Goal: Find contact information: Find contact information

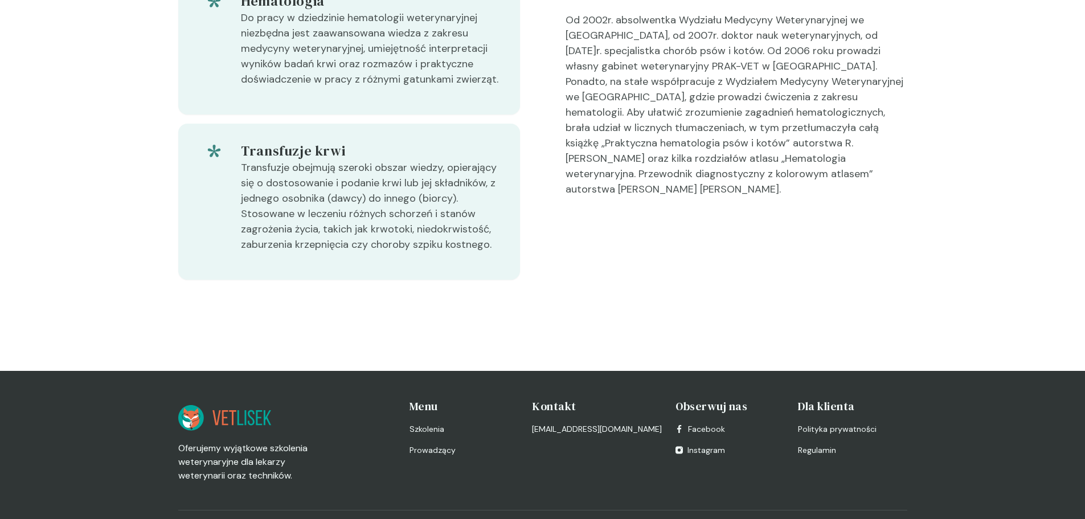
scroll to position [486, 0]
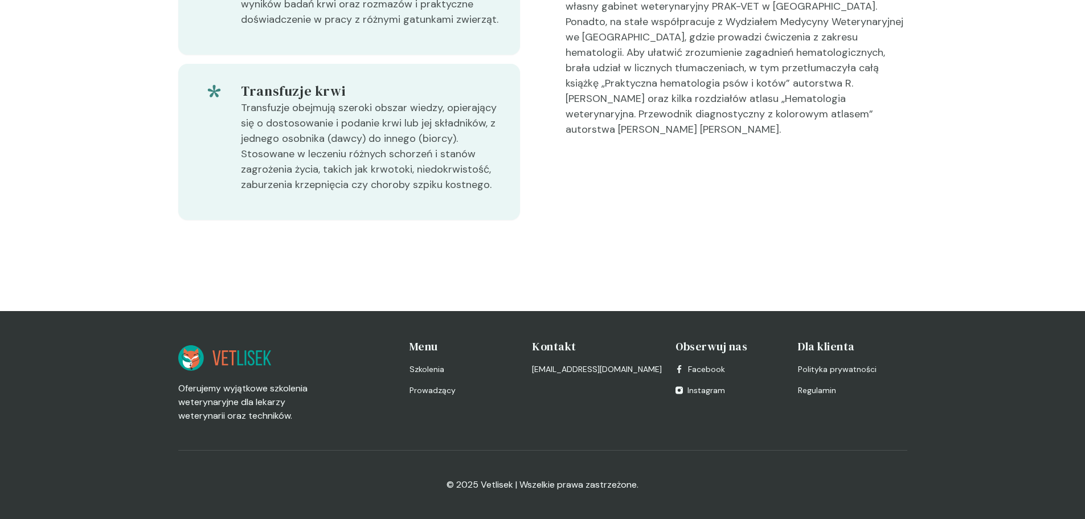
click at [561, 347] on h4 "Kontakt" at bounding box center [597, 346] width 130 height 16
click at [562, 348] on h4 "Kontakt" at bounding box center [597, 346] width 130 height 16
click at [564, 348] on h4 "Kontakt" at bounding box center [597, 346] width 130 height 16
click at [570, 370] on link "[EMAIL_ADDRESS][DOMAIN_NAME]" at bounding box center [597, 369] width 130 height 12
click at [6, 195] on div "Hematologia Do pracy w dziedzinie hematologii weterynaryjnej niezbędna jest zaa…" at bounding box center [542, 89] width 1085 height 443
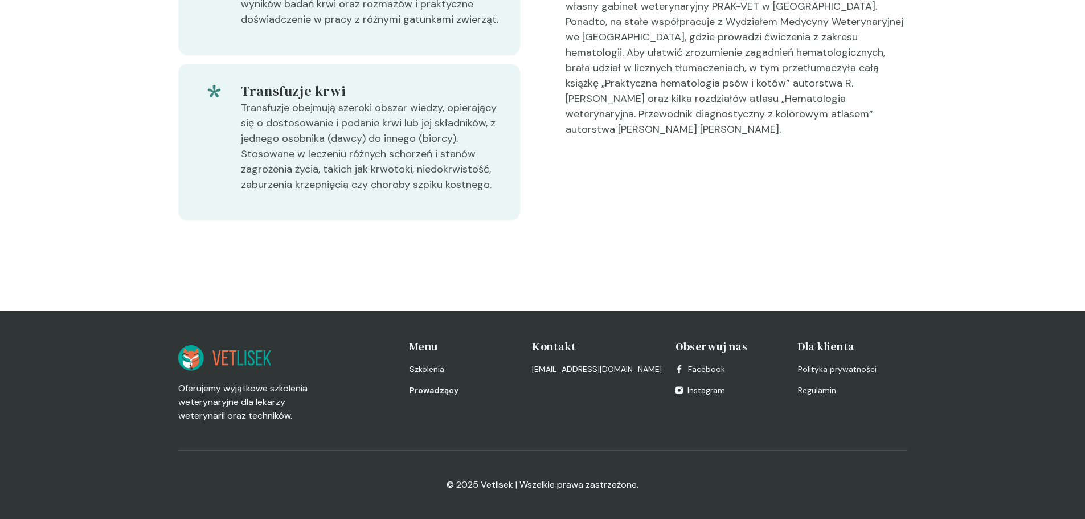
click at [448, 390] on span "Prowadzący" at bounding box center [434, 390] width 49 height 12
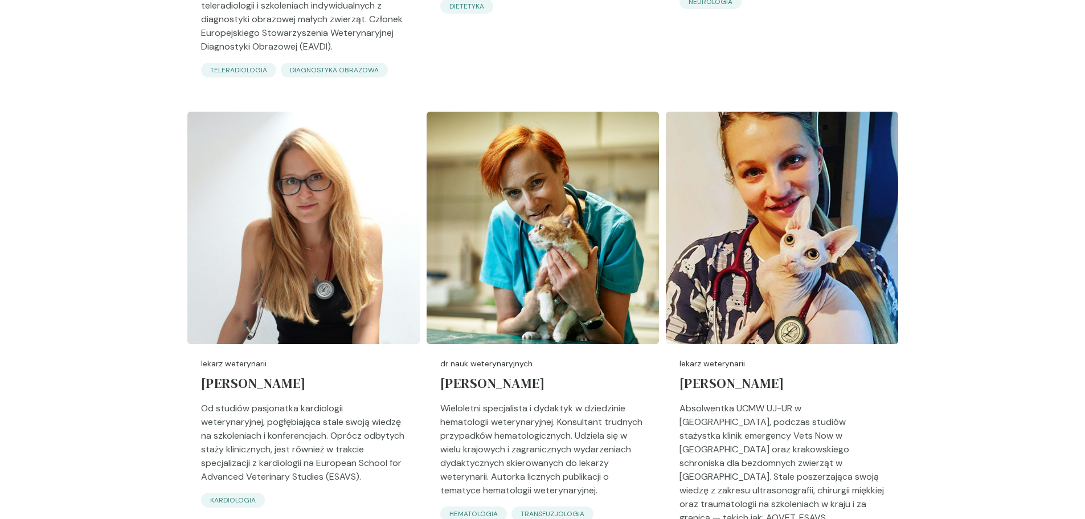
scroll to position [2449, 0]
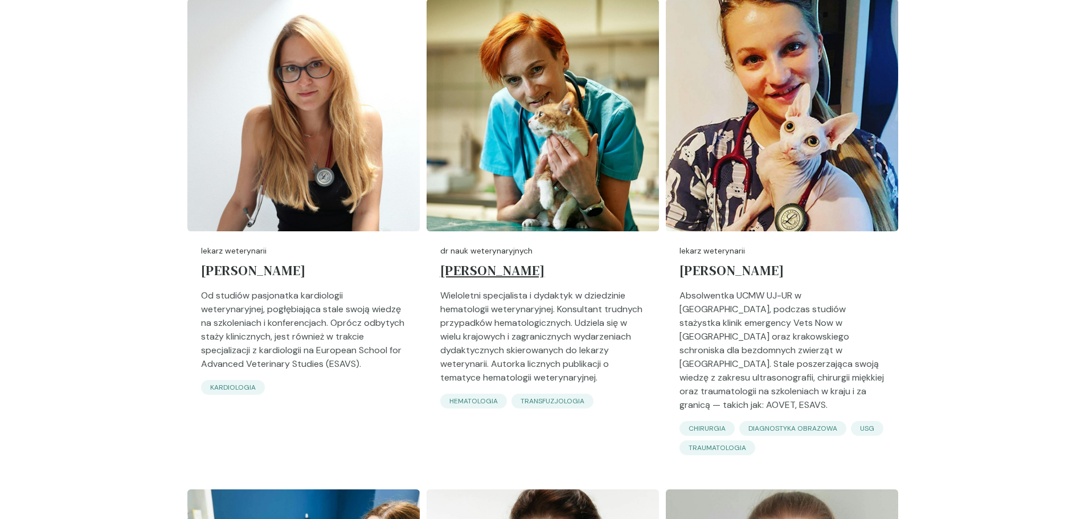
click at [492, 257] on h5 "[PERSON_NAME]" at bounding box center [542, 273] width 205 height 32
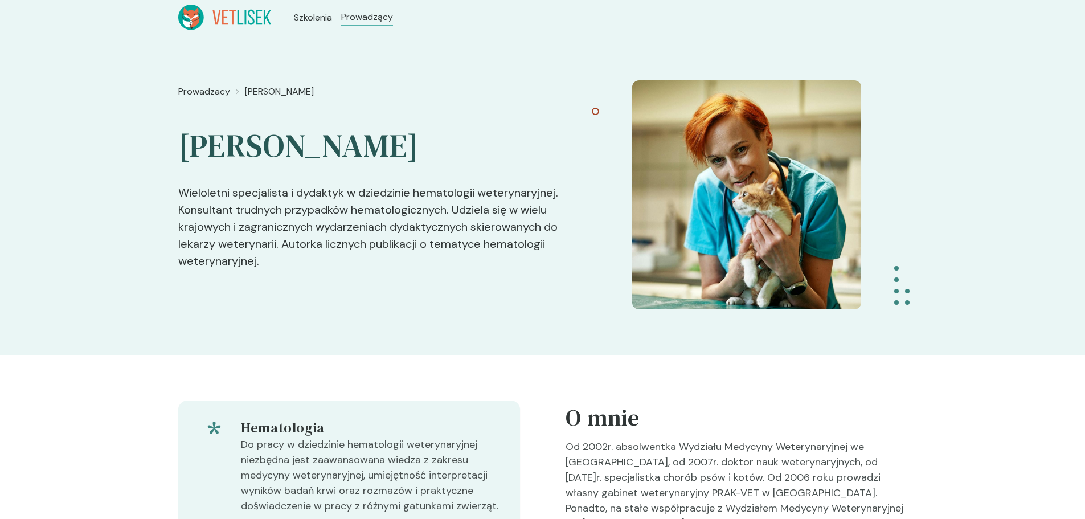
scroll to position [4109, 0]
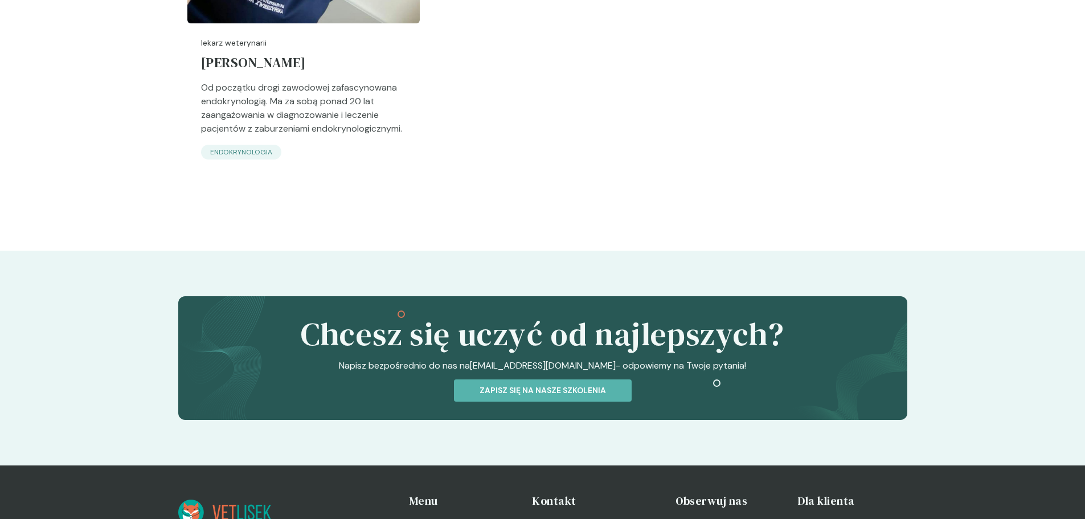
click at [557, 493] on h4 "Kontakt" at bounding box center [597, 501] width 130 height 16
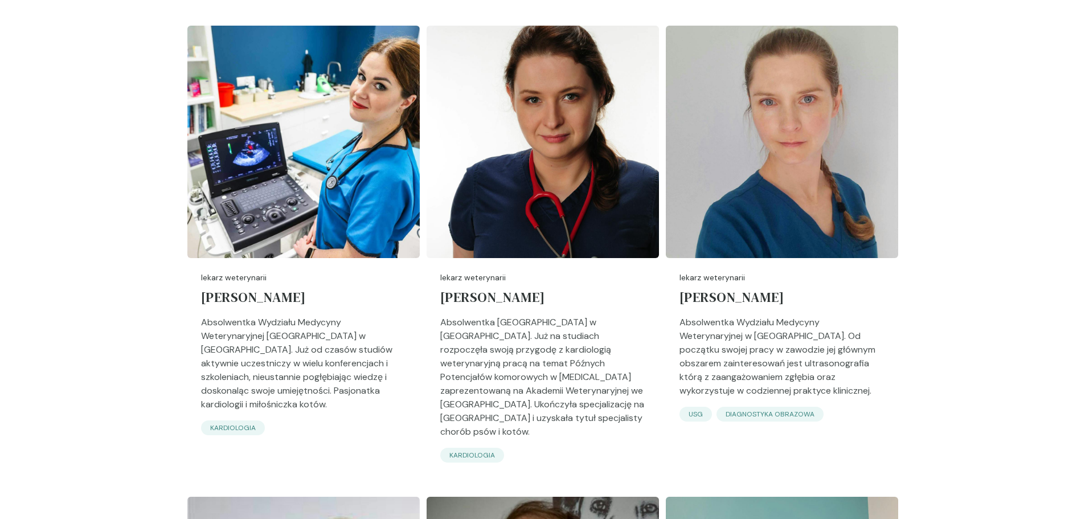
scroll to position [2628, 0]
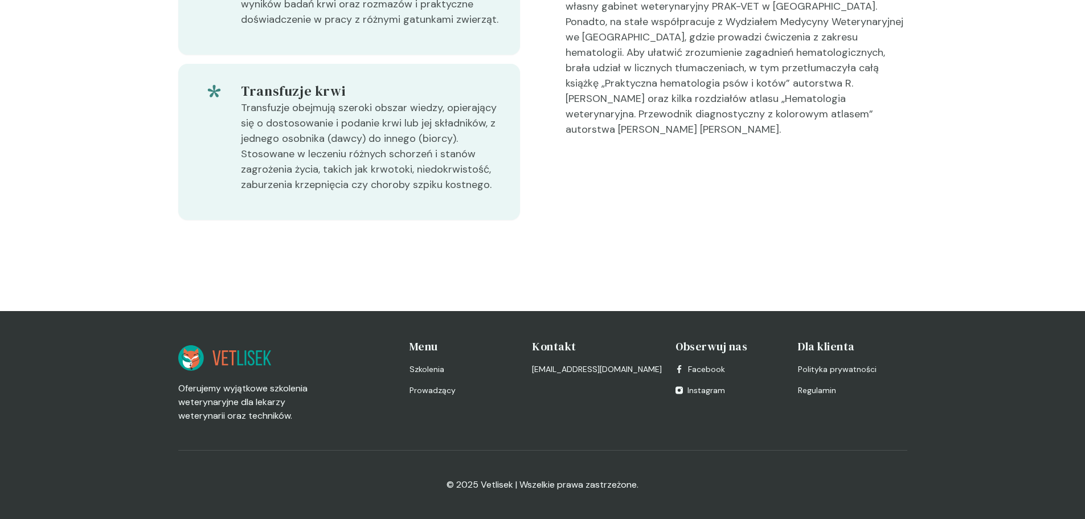
scroll to position [486, 0]
